Goal: Obtain resource: Download file/media

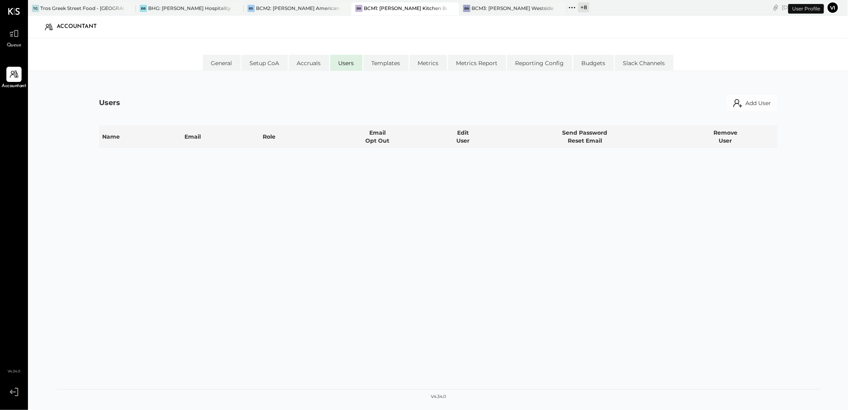
select select "**********"
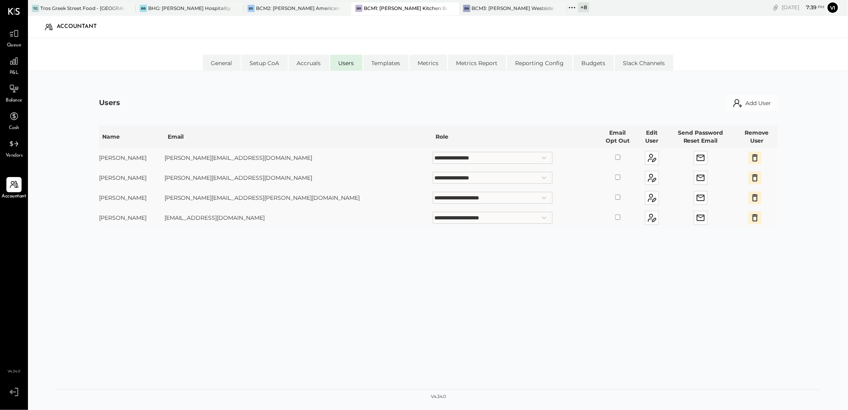
click at [22, 40] on div "Queue" at bounding box center [13, 37] width 23 height 23
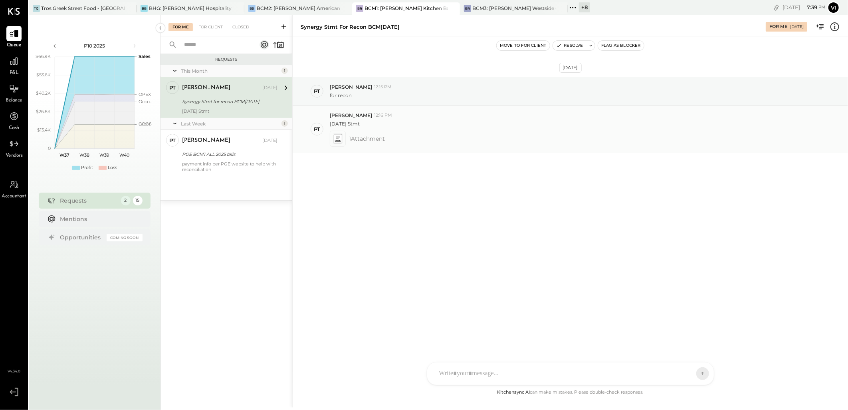
click at [336, 143] on icon at bounding box center [338, 138] width 8 height 9
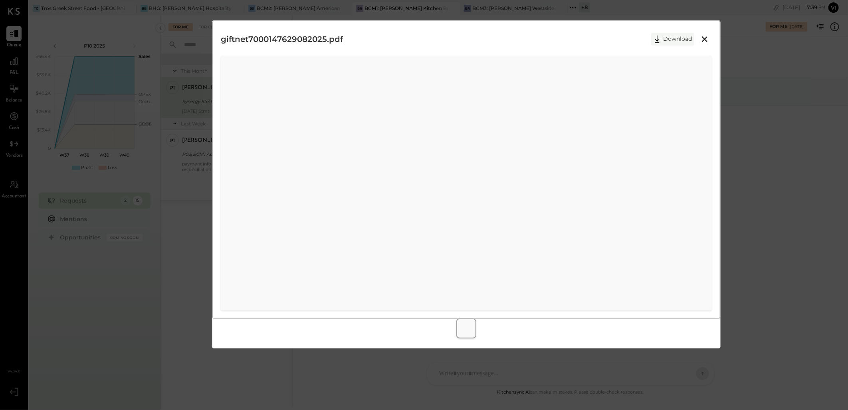
click at [664, 44] on icon at bounding box center [658, 39] width 12 height 12
drag, startPoint x: 468, startPoint y: 41, endPoint x: 510, endPoint y: 37, distance: 41.7
click at [468, 41] on div "giftnet7000147629082025.pdf Download" at bounding box center [466, 39] width 491 height 20
click at [708, 41] on icon at bounding box center [705, 39] width 10 height 10
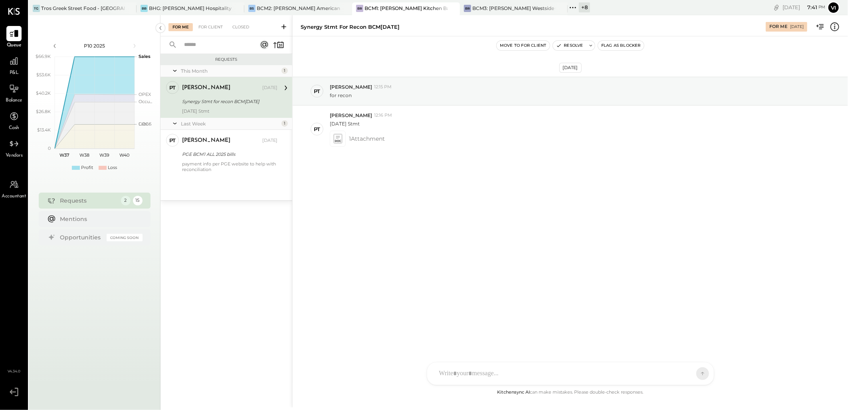
click at [309, 28] on div "Synergy Stmt for recon BCM[DATE]" at bounding box center [350, 27] width 99 height 8
copy div "Synergy"
click at [244, 26] on div "Closed" at bounding box center [240, 27] width 25 height 8
click at [233, 43] on input "text" at bounding box center [215, 44] width 72 height 13
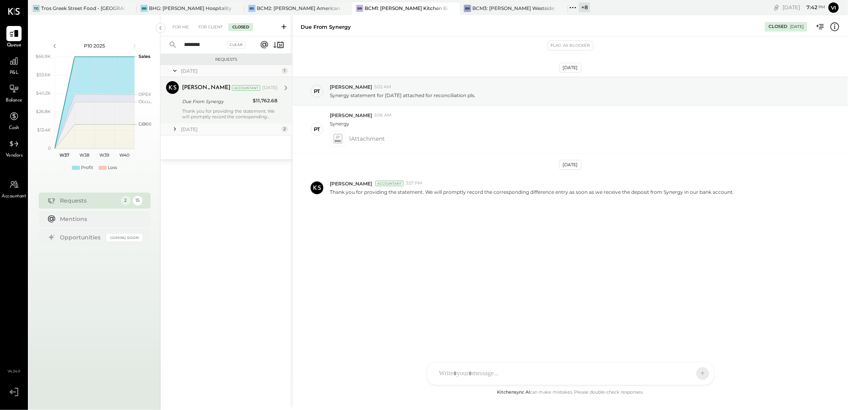
type input "*******"
click at [192, 104] on div "Due From Synergy" at bounding box center [216, 101] width 68 height 8
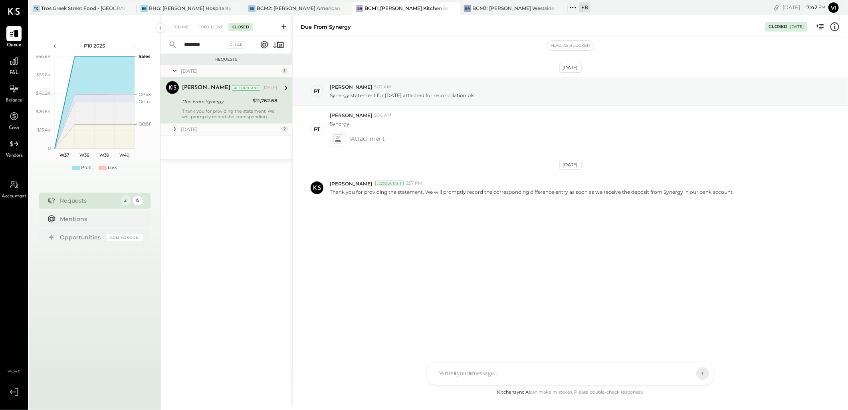
click at [177, 131] on icon at bounding box center [175, 129] width 8 height 8
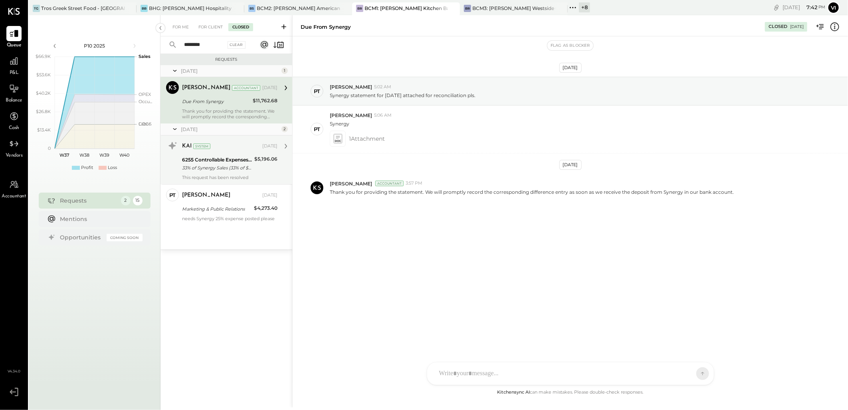
click at [214, 159] on div "6255 Controllable Expenses:2. Marketing:Marketing & Public Relations" at bounding box center [217, 160] width 70 height 8
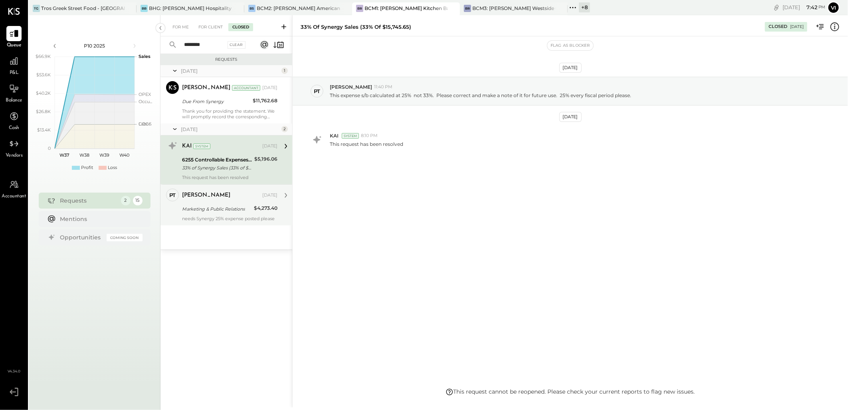
click at [209, 209] on div "Marketing & Public Relations" at bounding box center [217, 209] width 70 height 8
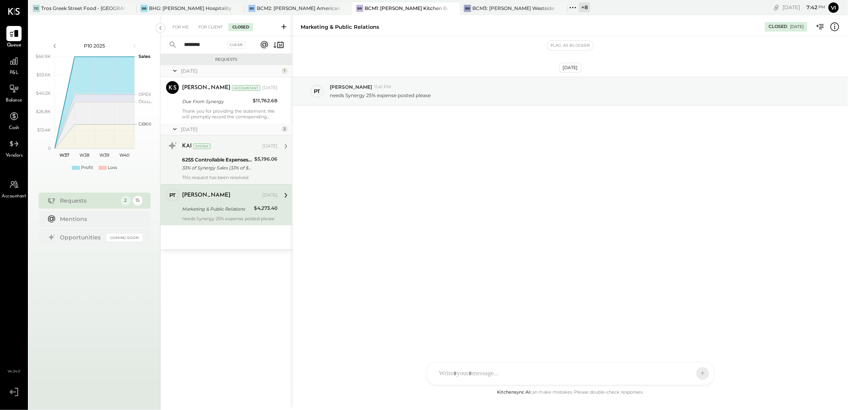
click at [216, 167] on div "33% of Synergy Sales (33% of $15,745.65)" at bounding box center [217, 168] width 70 height 8
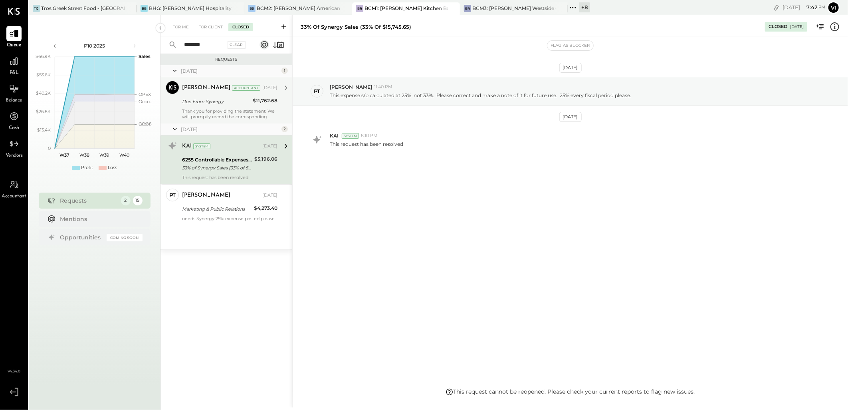
click at [230, 104] on div "Due From Synergy" at bounding box center [216, 101] width 68 height 8
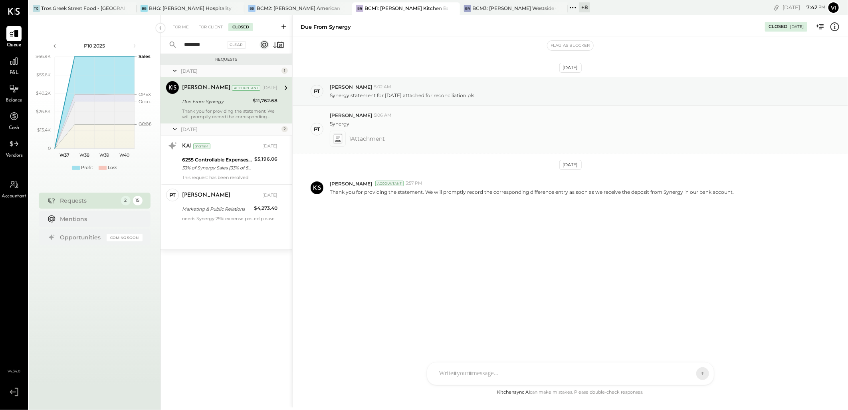
click at [333, 145] on div at bounding box center [338, 139] width 16 height 16
click at [337, 138] on g at bounding box center [338, 138] width 8 height 9
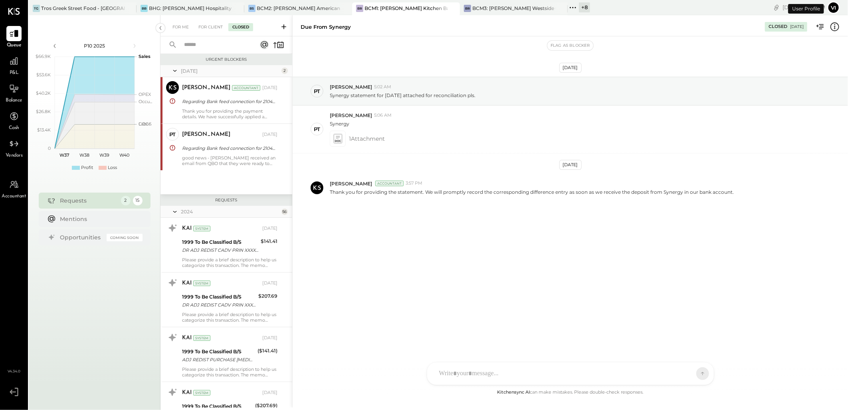
scroll to position [2707, 0]
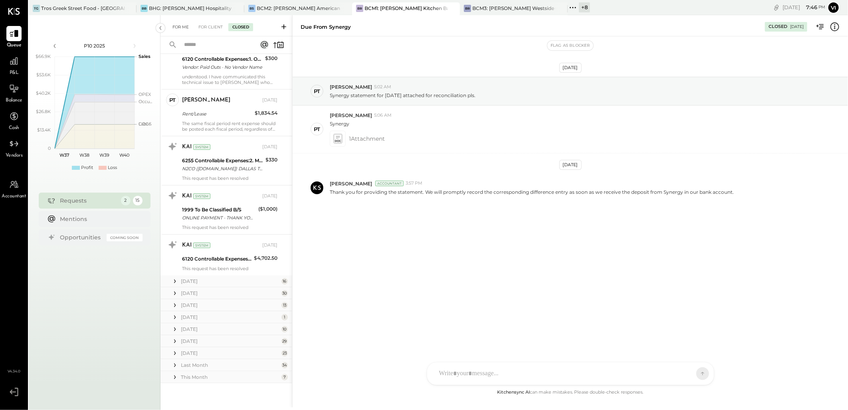
click at [175, 26] on div "For Me" at bounding box center [181, 27] width 24 height 8
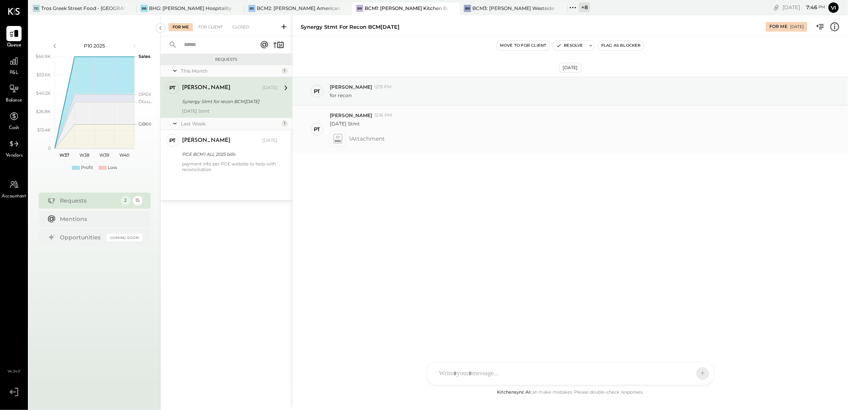
click at [334, 141] on icon at bounding box center [338, 138] width 8 height 9
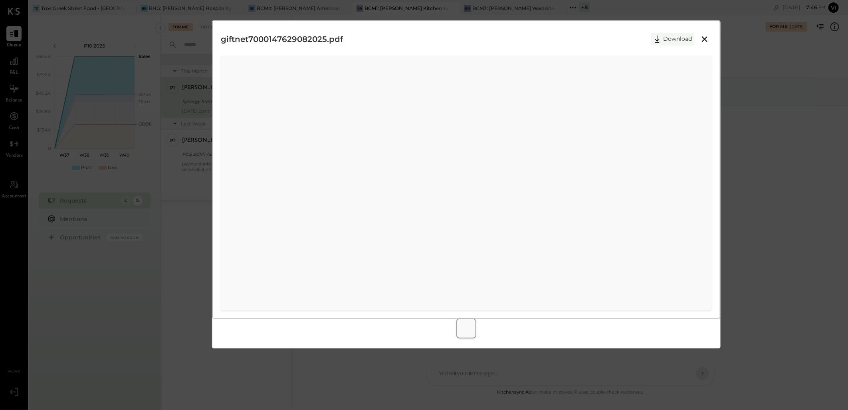
click at [679, 42] on button "Download" at bounding box center [673, 39] width 43 height 13
click at [704, 41] on icon at bounding box center [705, 39] width 10 height 10
